Goal: Task Accomplishment & Management: Use online tool/utility

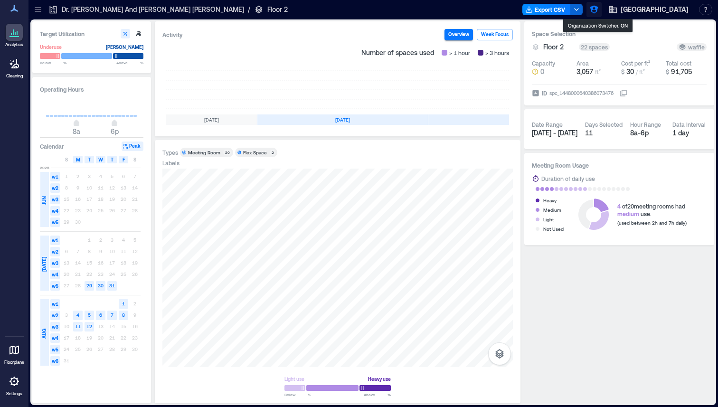
scroll to position [0, 170]
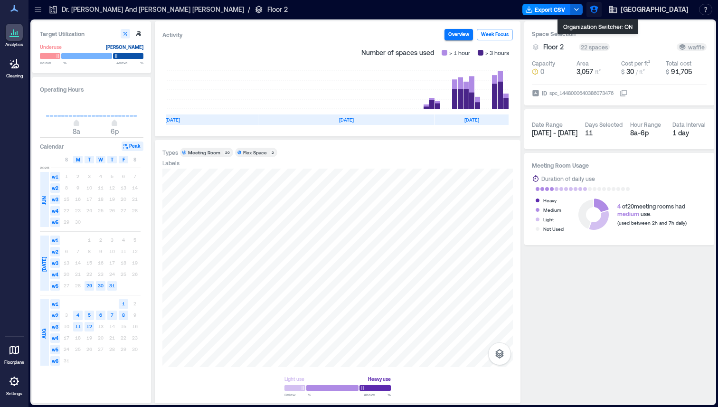
click at [597, 9] on icon "button" at bounding box center [594, 10] width 8 height 8
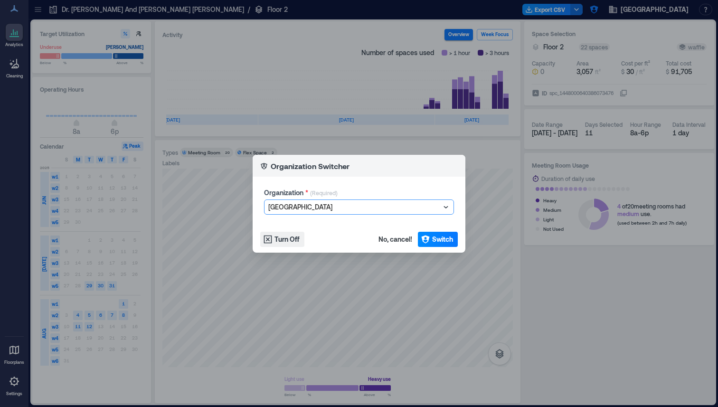
click at [307, 205] on div at bounding box center [354, 206] width 172 height 11
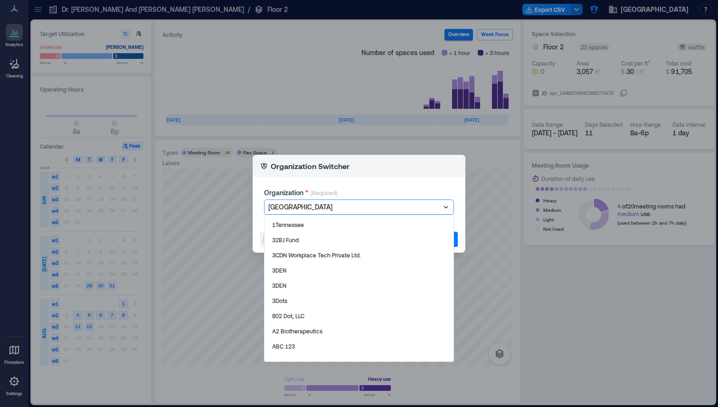
type input "*"
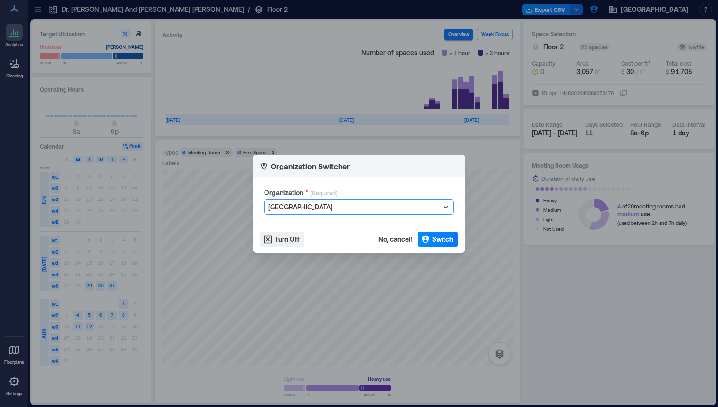
click at [300, 210] on div at bounding box center [354, 206] width 172 height 11
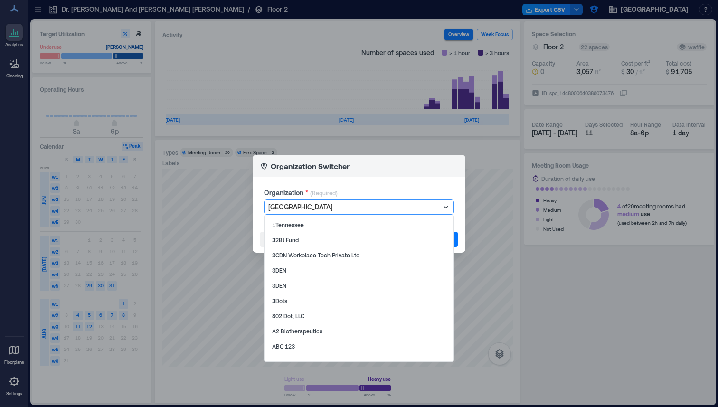
click at [300, 210] on div at bounding box center [354, 206] width 172 height 11
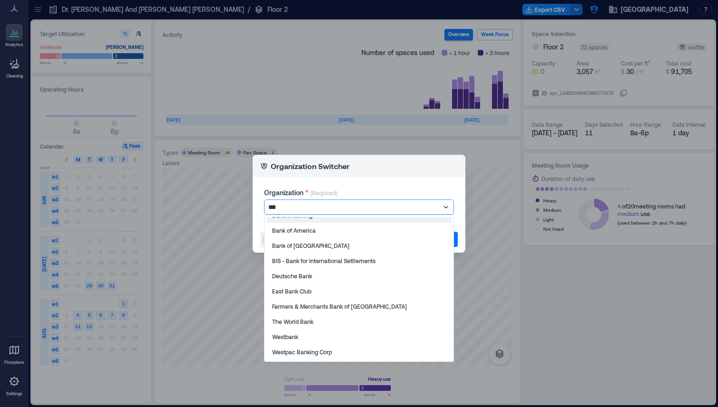
scroll to position [9, 0]
type input "****"
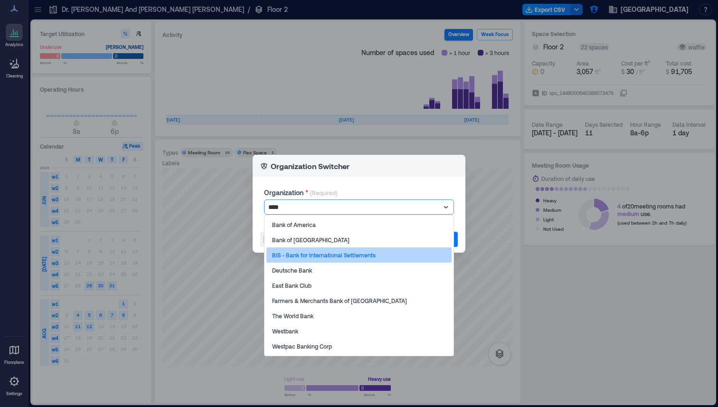
click at [313, 251] on p "BIS - Bank for International Settlements" at bounding box center [324, 255] width 104 height 8
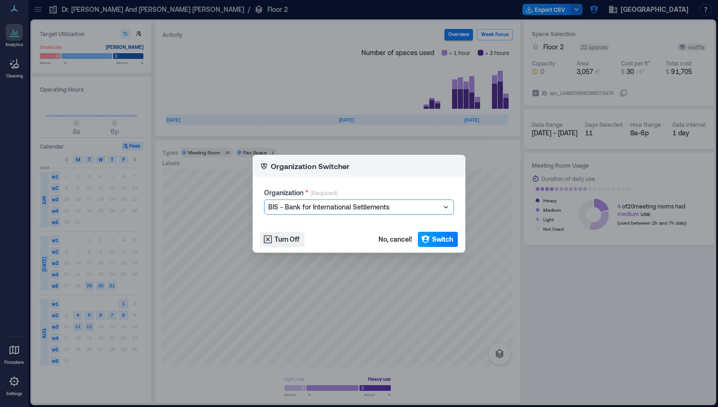
click at [449, 239] on span "Switch" at bounding box center [442, 239] width 21 height 9
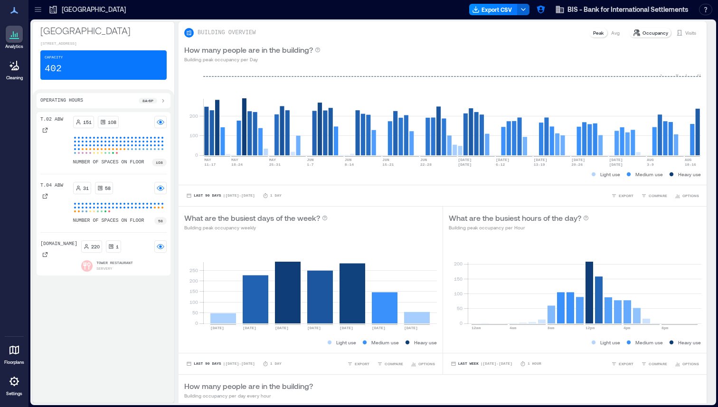
click at [39, 9] on icon at bounding box center [38, 9] width 6 height 1
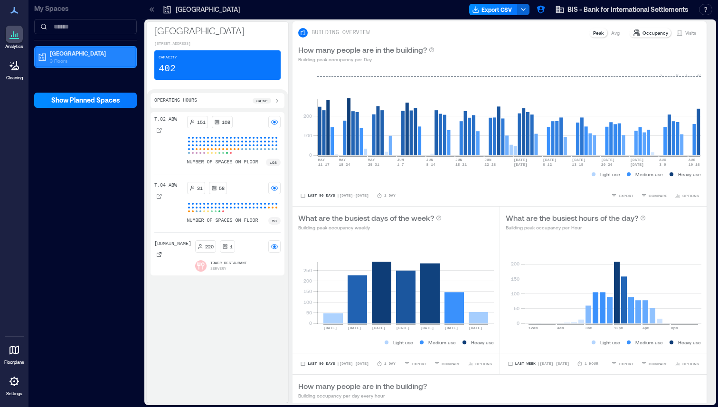
click at [67, 59] on p "3 Floors" at bounding box center [90, 61] width 80 height 8
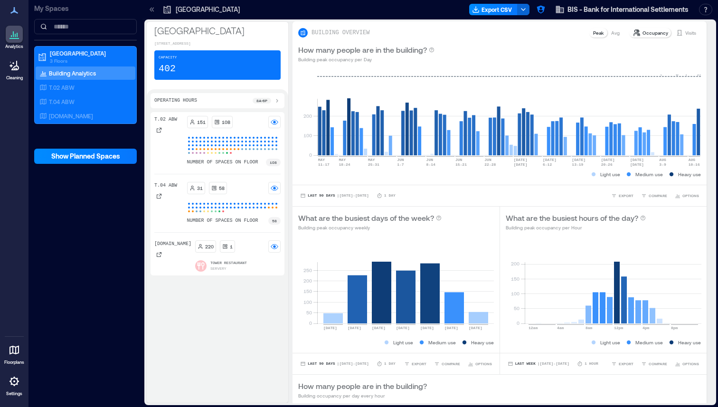
click at [148, 9] on icon at bounding box center [151, 9] width 9 height 9
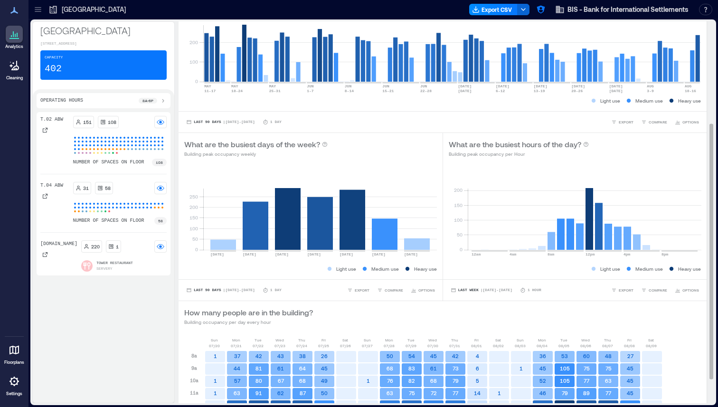
scroll to position [66, 0]
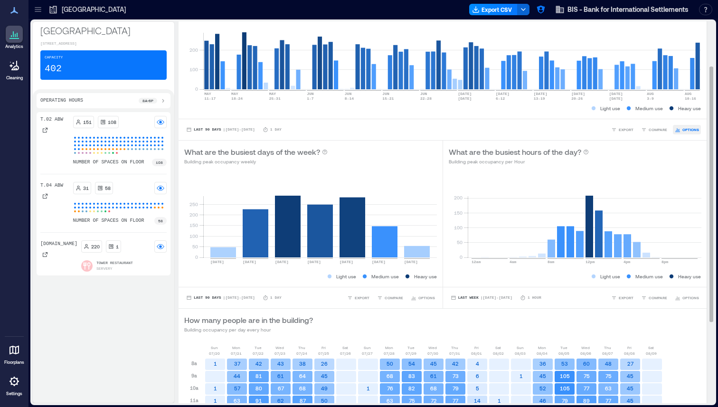
click at [678, 132] on icon "button" at bounding box center [678, 130] width 6 height 6
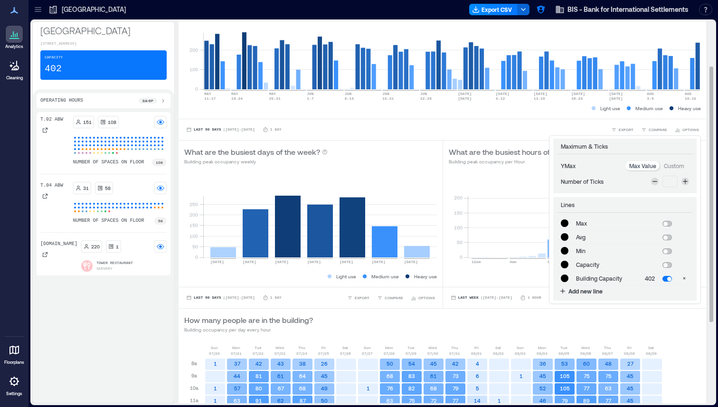
click at [666, 264] on span at bounding box center [665, 265] width 4 height 4
type input "*******"
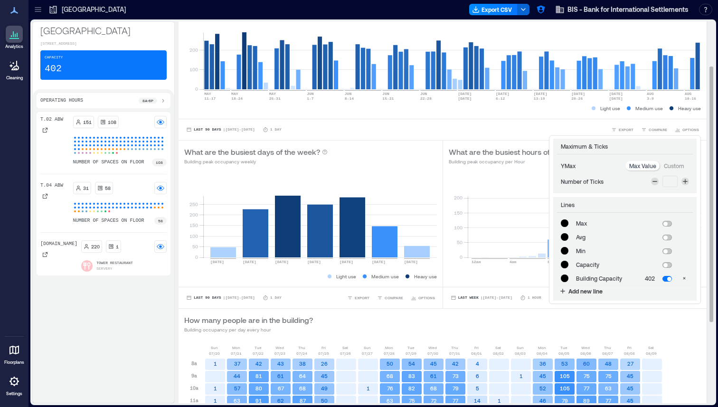
type input "*******"
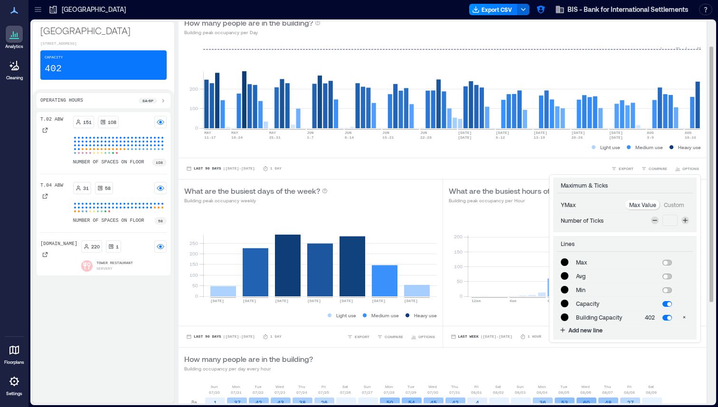
scroll to position [21, 0]
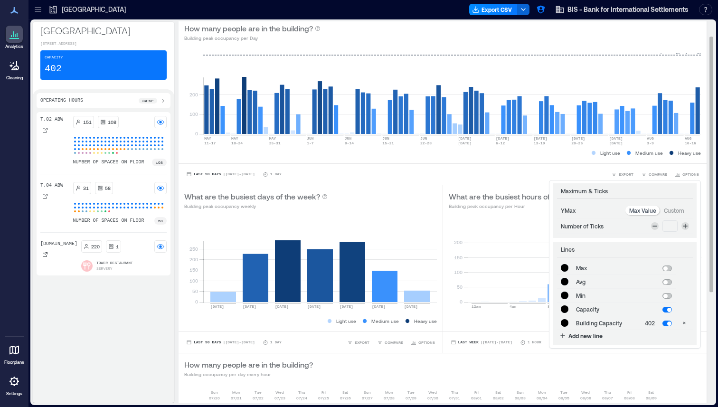
click at [669, 310] on span at bounding box center [669, 310] width 4 height 4
type input "*******"
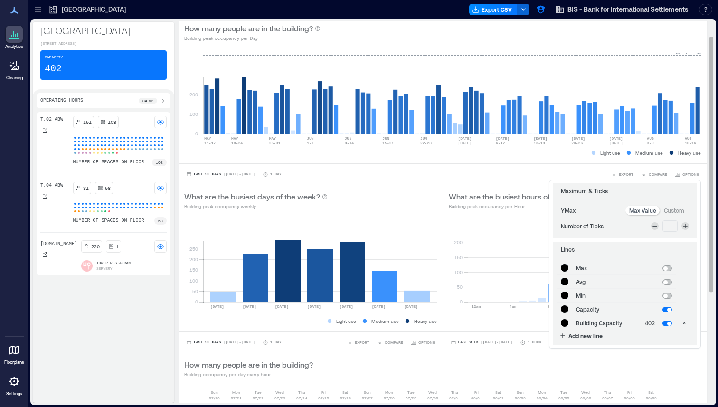
type input "*******"
click at [651, 166] on div "**********" at bounding box center [443, 173] width 528 height 21
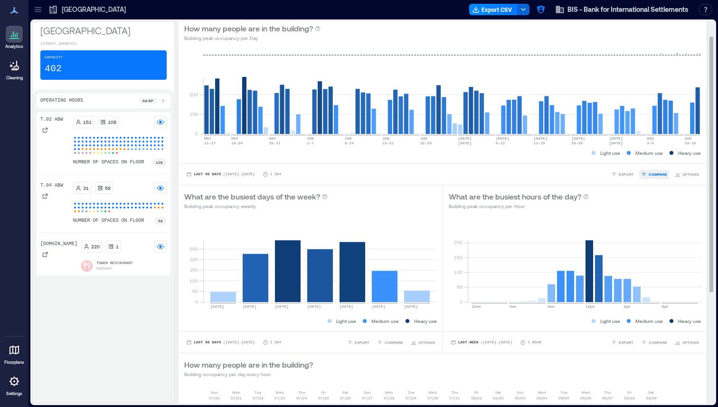
click at [652, 175] on span "COMPARE" at bounding box center [658, 174] width 19 height 6
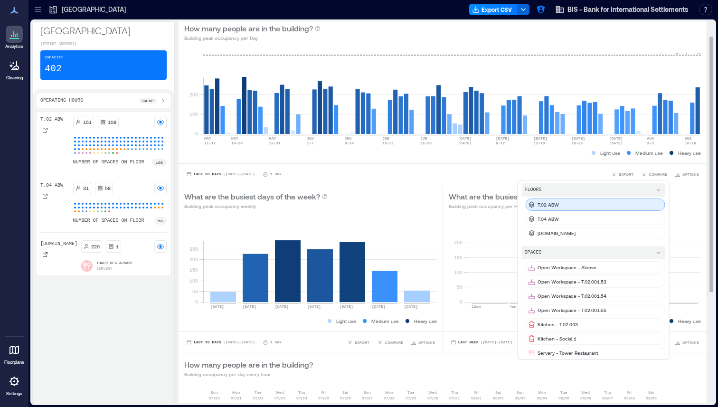
click at [562, 205] on div "T.02 ABW" at bounding box center [596, 204] width 140 height 12
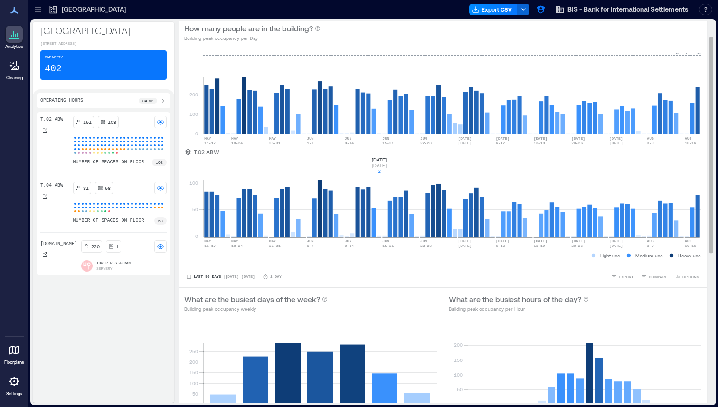
click at [381, 160] on rect at bounding box center [452, 196] width 498 height 81
click at [621, 278] on span "EXPORT" at bounding box center [626, 277] width 15 height 6
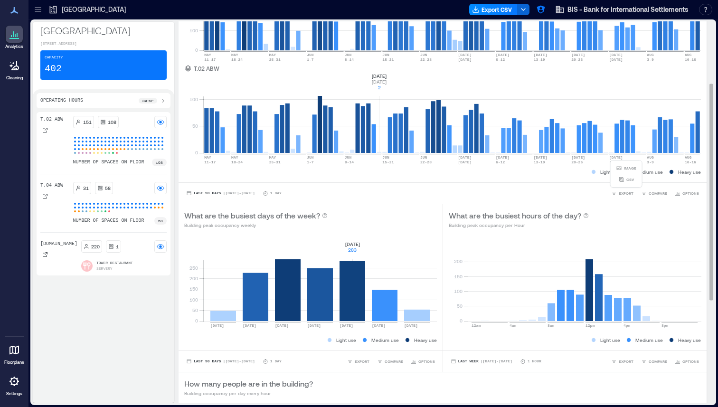
scroll to position [108, 0]
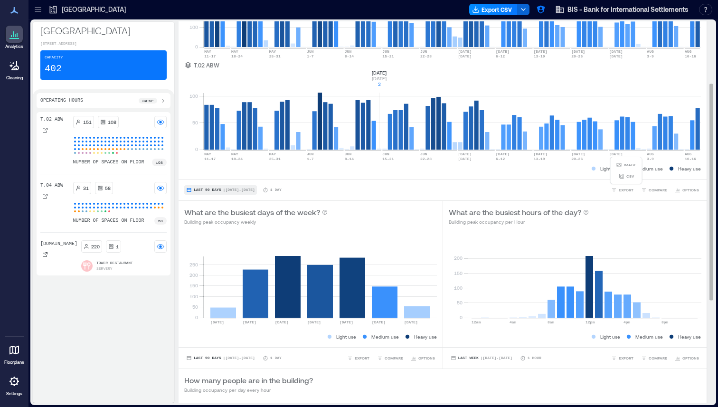
click at [221, 193] on button "Last 90 Days | May 13 - Aug 12" at bounding box center [220, 189] width 73 height 9
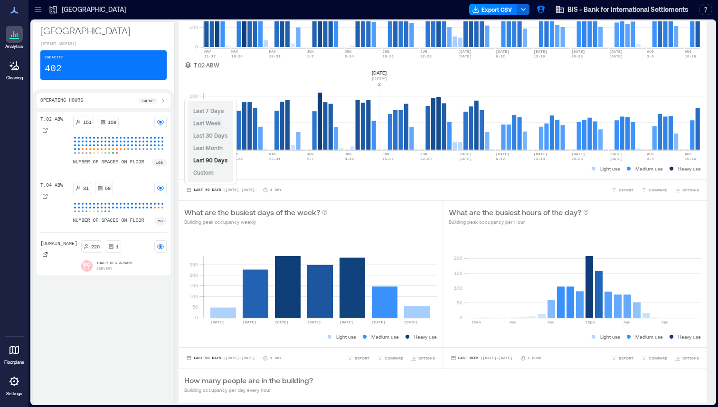
click at [214, 123] on span "Last Week" at bounding box center [207, 123] width 28 height 7
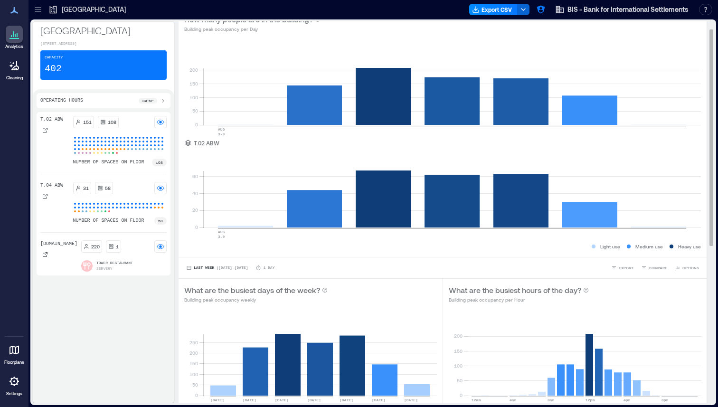
scroll to position [0, 0]
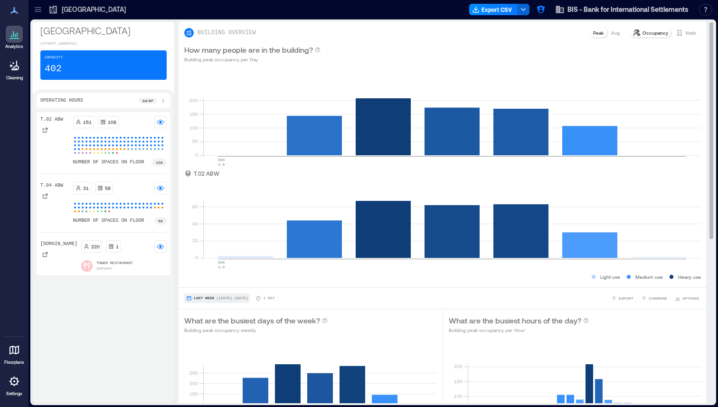
click at [232, 298] on span "| Aug 3 - Aug 9" at bounding box center [232, 298] width 32 height 0
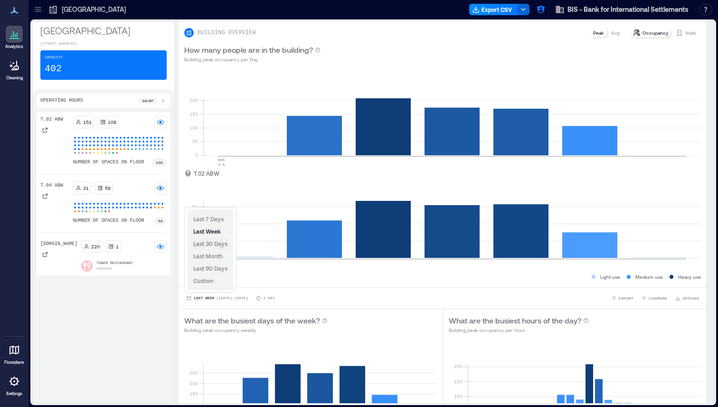
click at [209, 246] on span "Last 30 Days" at bounding box center [210, 243] width 34 height 7
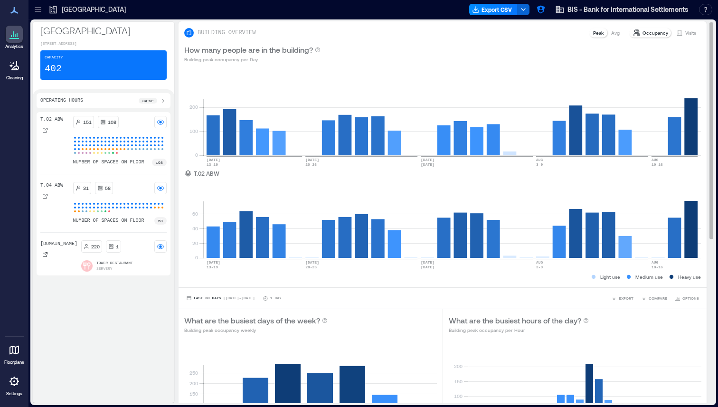
click at [616, 34] on p "Avg" at bounding box center [615, 33] width 9 height 8
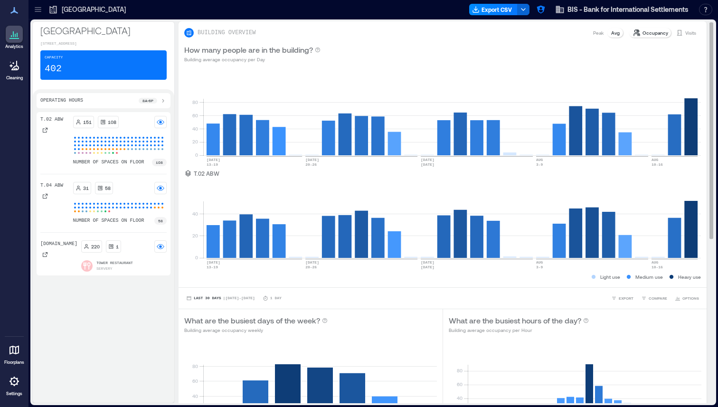
click at [685, 34] on p "Visits" at bounding box center [690, 33] width 11 height 8
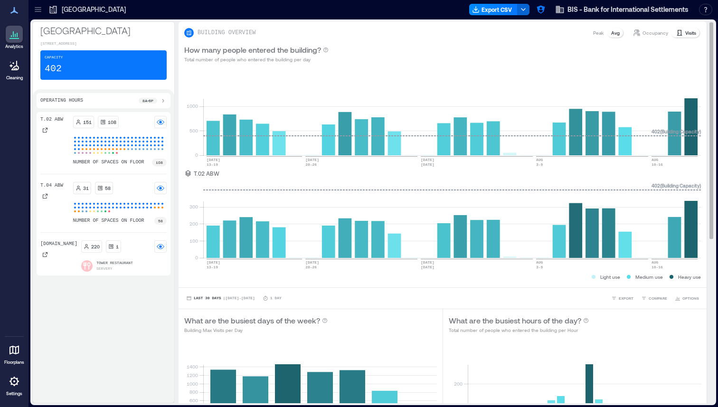
click at [649, 34] on p "Occupancy" at bounding box center [655, 33] width 26 height 8
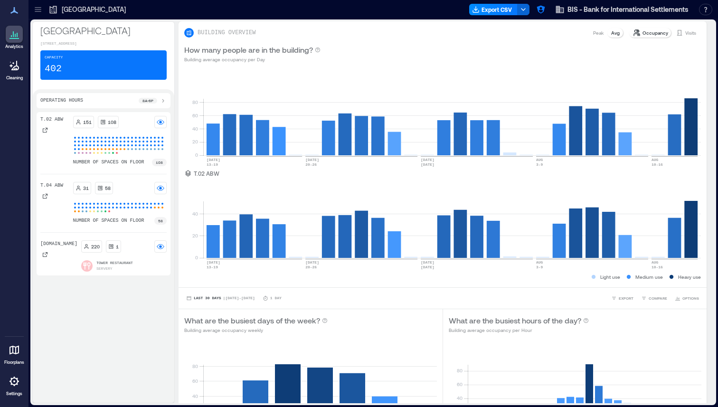
click at [164, 101] on icon at bounding box center [163, 101] width 8 height 8
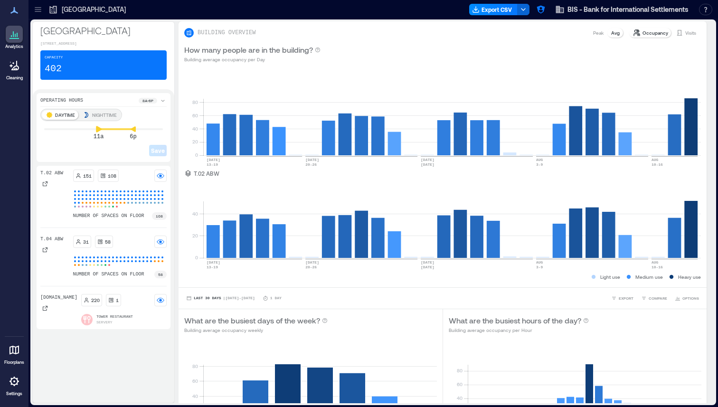
click at [99, 129] on icon at bounding box center [99, 129] width 6 height 6
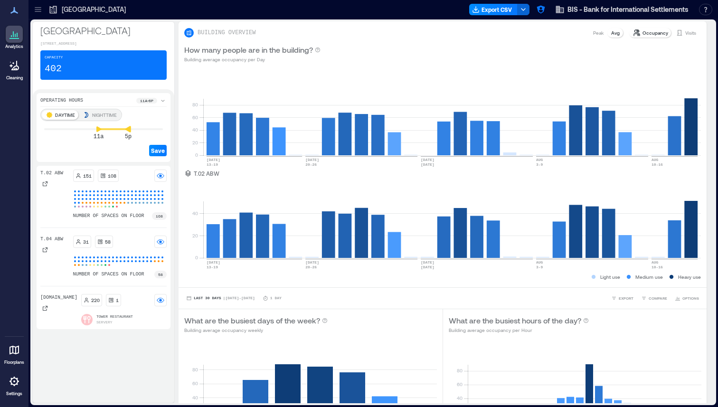
click at [126, 129] on icon at bounding box center [128, 129] width 6 height 6
click at [63, 116] on p "DAYTIME" at bounding box center [65, 115] width 20 height 8
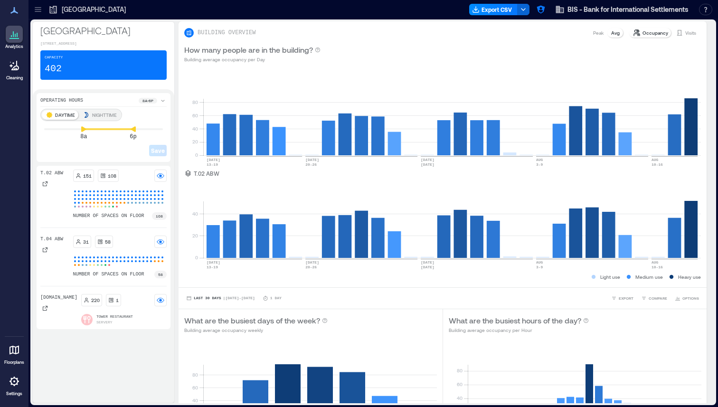
click at [70, 98] on p "Operating Hours" at bounding box center [61, 101] width 43 height 8
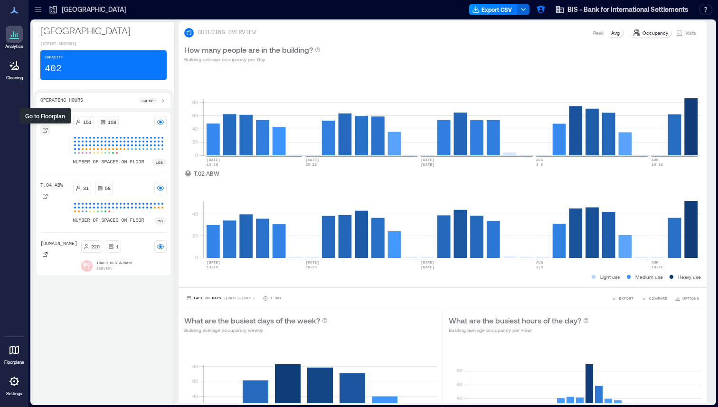
click at [46, 127] on icon at bounding box center [45, 130] width 6 height 6
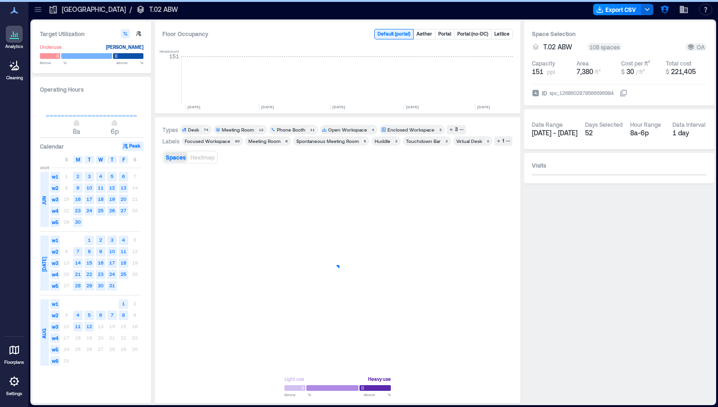
scroll to position [0, 933]
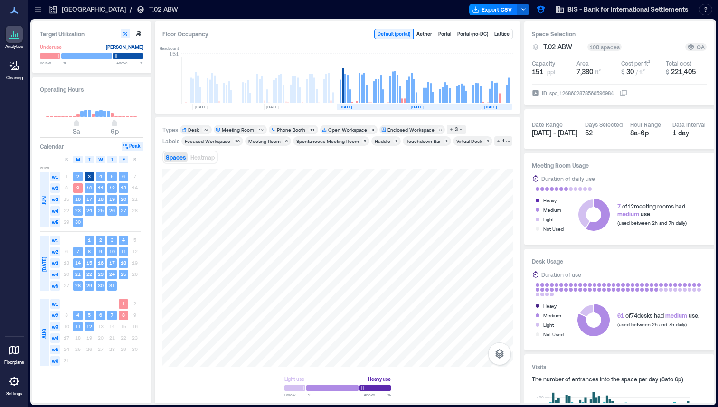
click at [192, 130] on div "Desk" at bounding box center [193, 129] width 11 height 7
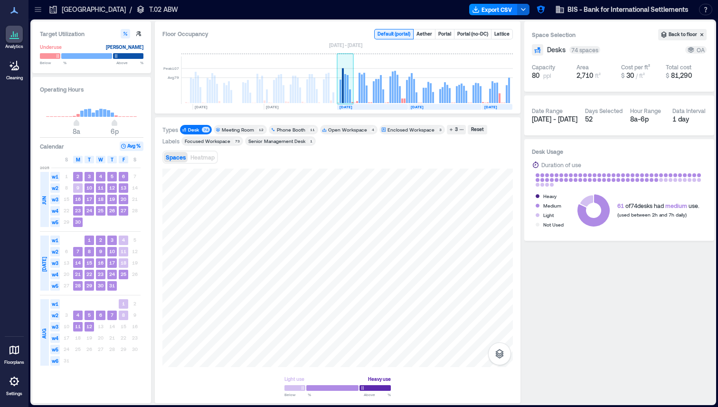
click at [342, 100] on rect at bounding box center [343, 85] width 2 height 35
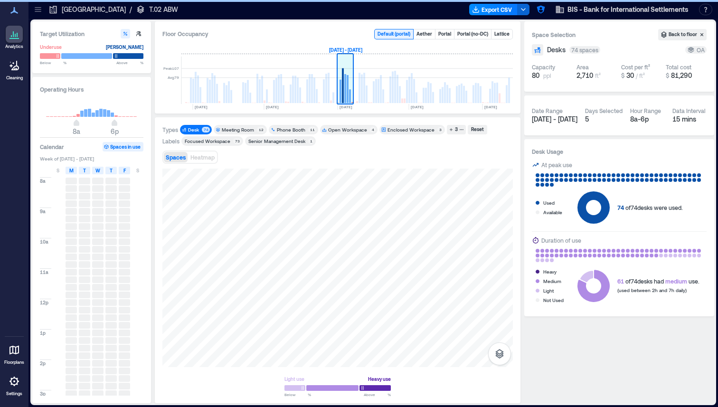
scroll to position [0, 929]
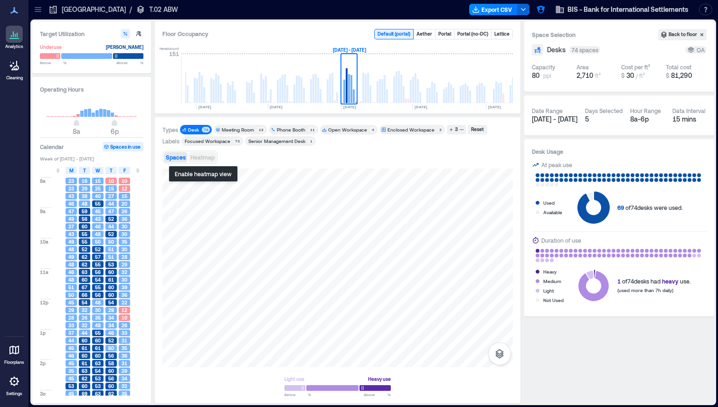
click at [209, 156] on span "Heatmap" at bounding box center [202, 157] width 24 height 7
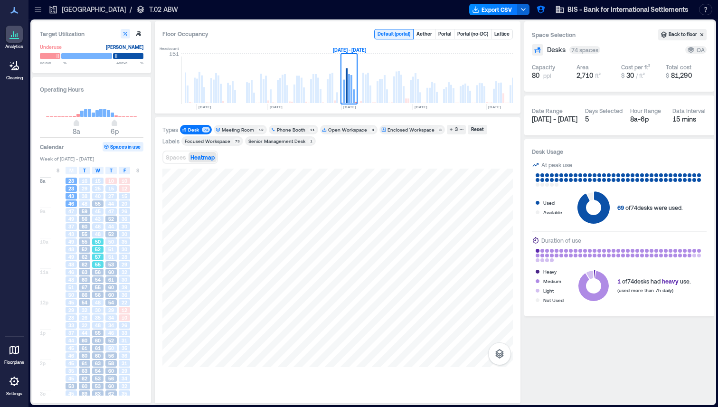
click at [99, 264] on span "55" at bounding box center [98, 264] width 6 height 7
click at [98, 283] on div "55" at bounding box center [97, 287] width 13 height 8
click at [199, 157] on span "Heatmap" at bounding box center [202, 157] width 24 height 7
click at [171, 159] on span "Spaces" at bounding box center [176, 157] width 20 height 7
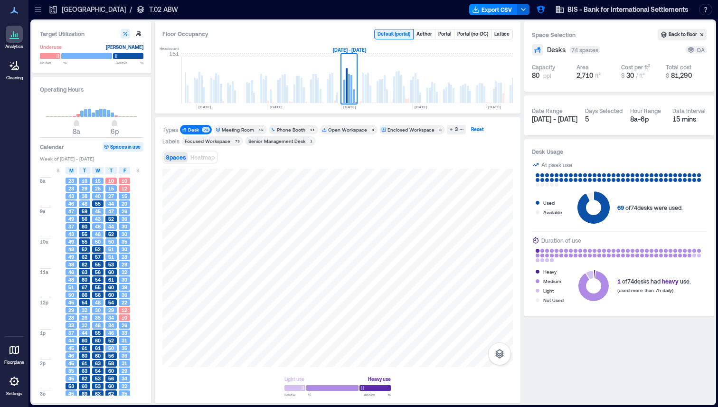
click at [470, 132] on div "Reset" at bounding box center [478, 129] width 16 height 9
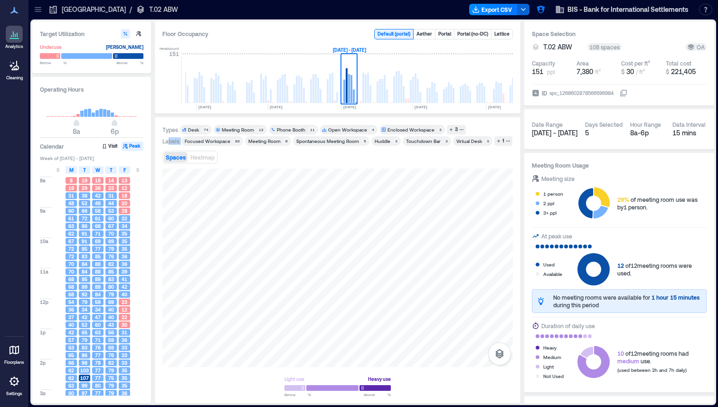
drag, startPoint x: 169, startPoint y: 141, endPoint x: 322, endPoint y: 150, distance: 153.6
click at [322, 150] on div "Types Desk 74 Meeting Room 12 Phone Booth 11 Open Workspace 4 Enclosed Workspac…" at bounding box center [337, 260] width 350 height 271
click at [401, 154] on div "Spaces Heatmap" at bounding box center [337, 157] width 350 height 19
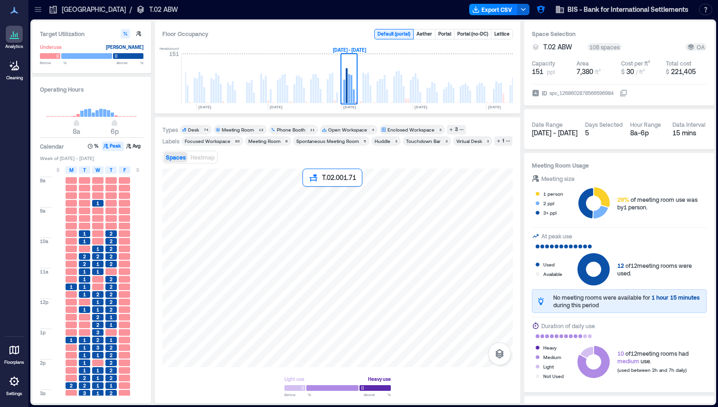
click at [314, 199] on div at bounding box center [337, 268] width 350 height 198
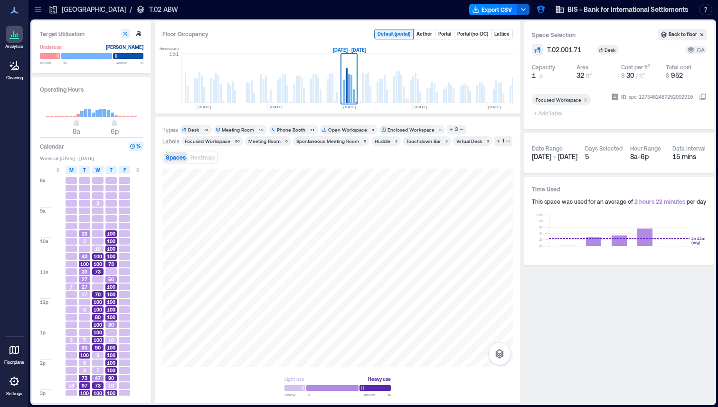
click at [548, 112] on span "+ Add label" at bounding box center [549, 112] width 35 height 13
click at [524, 120] on div "Target Utilization Underuse [PERSON_NAME] Below ** % Above ** % Operating Hours…" at bounding box center [373, 212] width 682 height 382
click at [310, 203] on div at bounding box center [337, 268] width 350 height 198
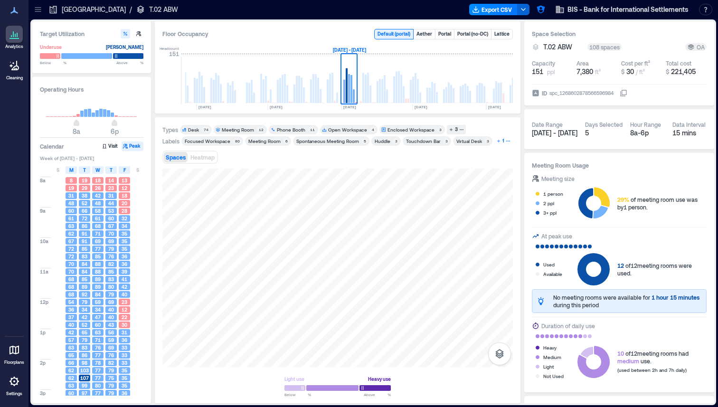
click at [506, 141] on icon "button" at bounding box center [508, 141] width 5 height 5
click at [188, 154] on div "Senior Management Desk" at bounding box center [194, 152] width 57 height 7
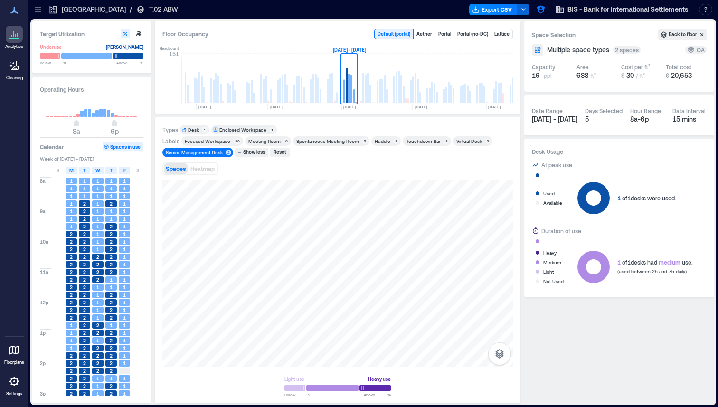
click at [214, 152] on div "Senior Management Desk" at bounding box center [194, 152] width 57 height 7
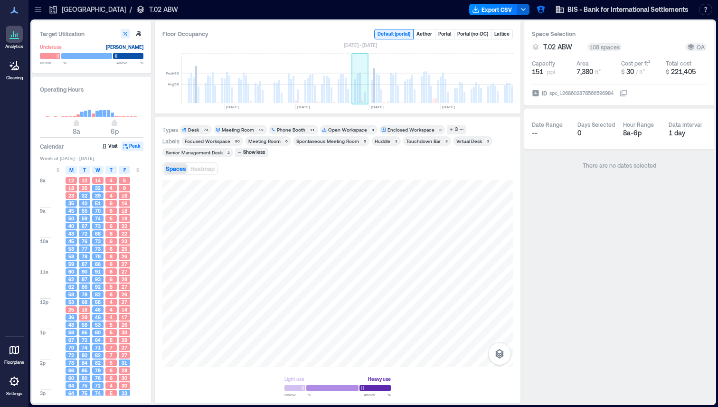
scroll to position [0, 933]
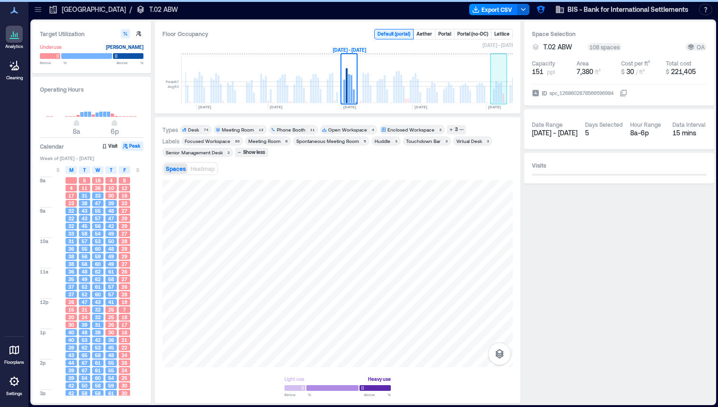
scroll to position [0, 933]
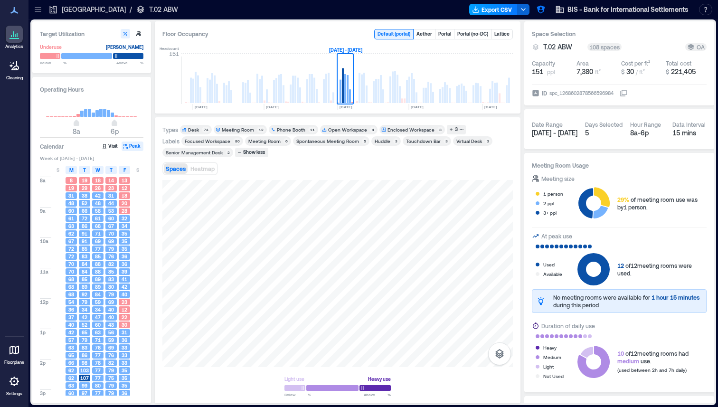
click at [494, 11] on button "Export CSV" at bounding box center [493, 9] width 48 height 11
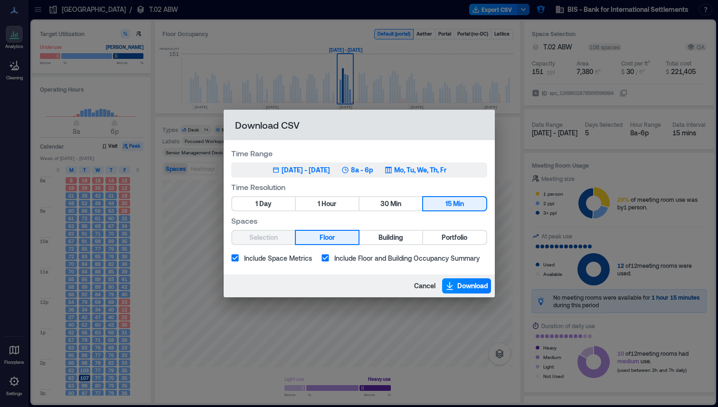
click at [283, 172] on div "[DATE] - [DATE]" at bounding box center [306, 169] width 48 height 9
click at [432, 172] on p "Mo, Tu, We, Th, Fr" at bounding box center [420, 169] width 52 height 9
click at [423, 289] on span "Cancel" at bounding box center [424, 285] width 21 height 9
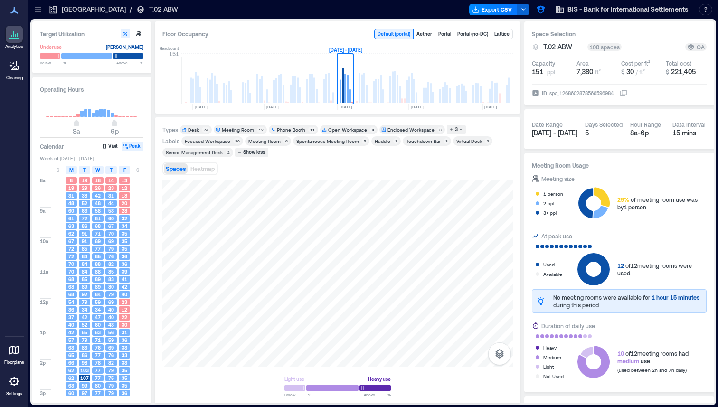
click at [39, 11] on icon at bounding box center [38, 11] width 6 height 1
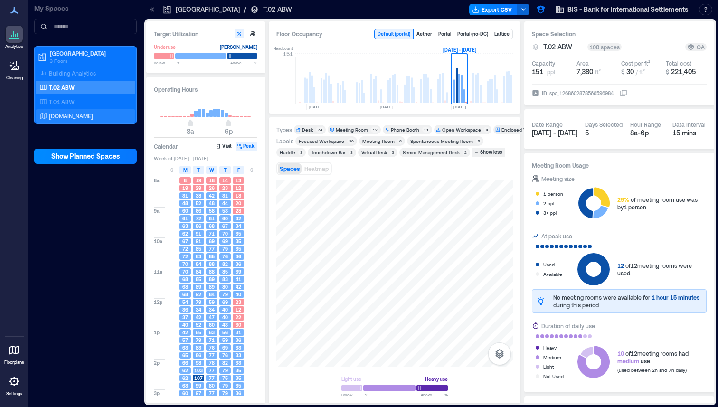
click at [67, 116] on div "[DOMAIN_NAME]" at bounding box center [84, 115] width 92 height 9
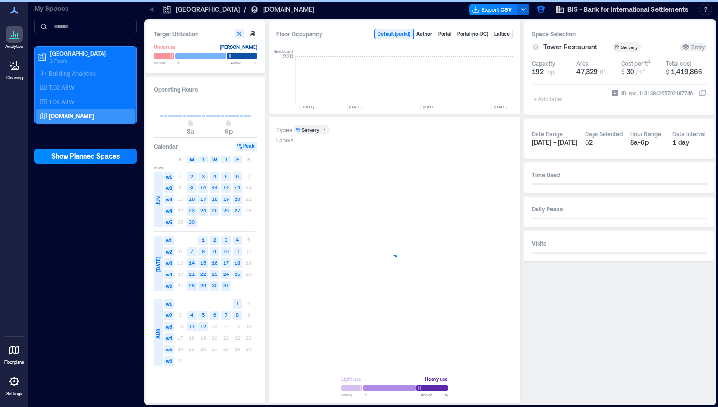
scroll to position [0, 1819]
